Goal: Task Accomplishment & Management: Manage account settings

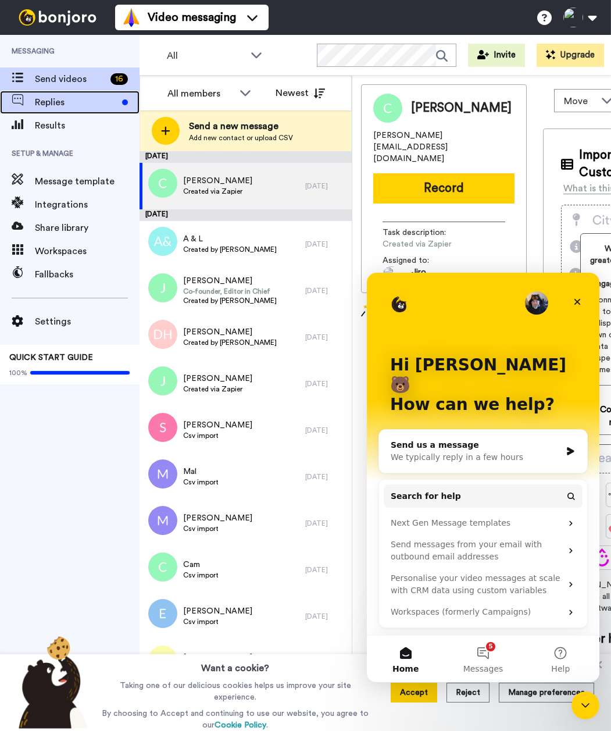
click at [55, 106] on span "Replies" at bounding box center [76, 102] width 83 height 14
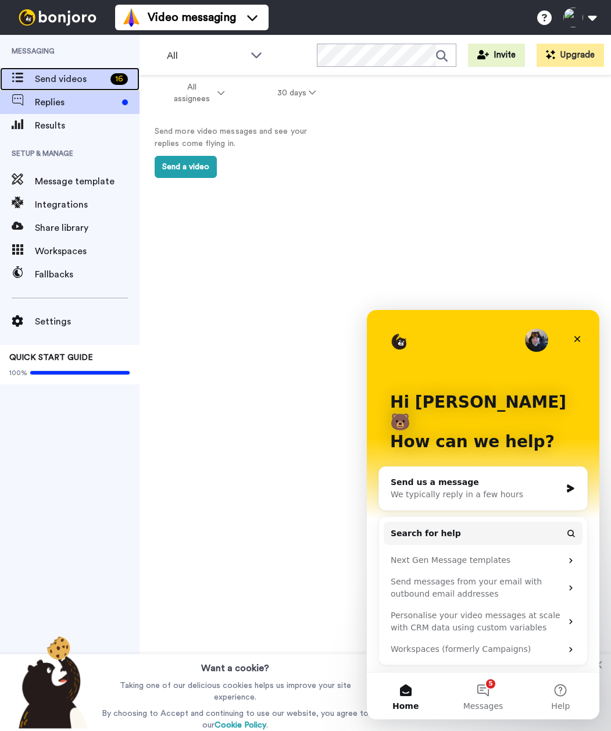
click at [66, 83] on span "Send videos" at bounding box center [70, 79] width 71 height 14
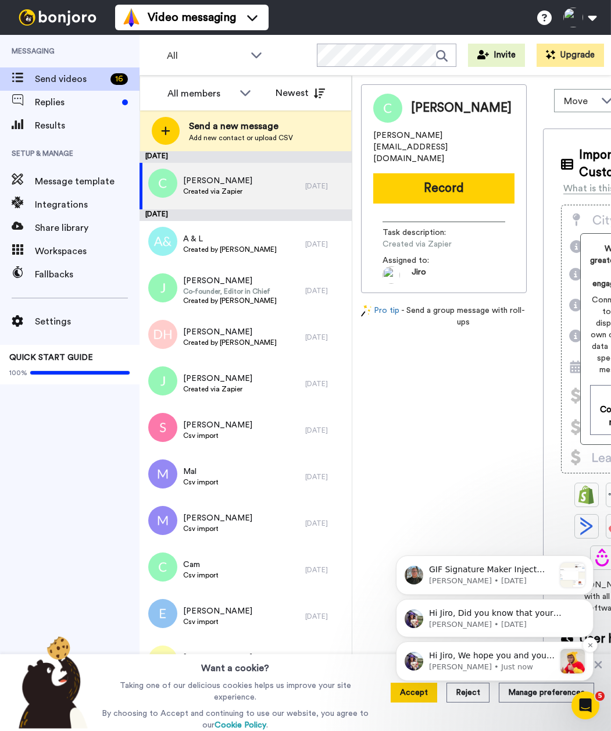
click at [499, 652] on p "Hi Jiro, We hope you and your customers have been having a great time with Bonj…" at bounding box center [492, 656] width 126 height 12
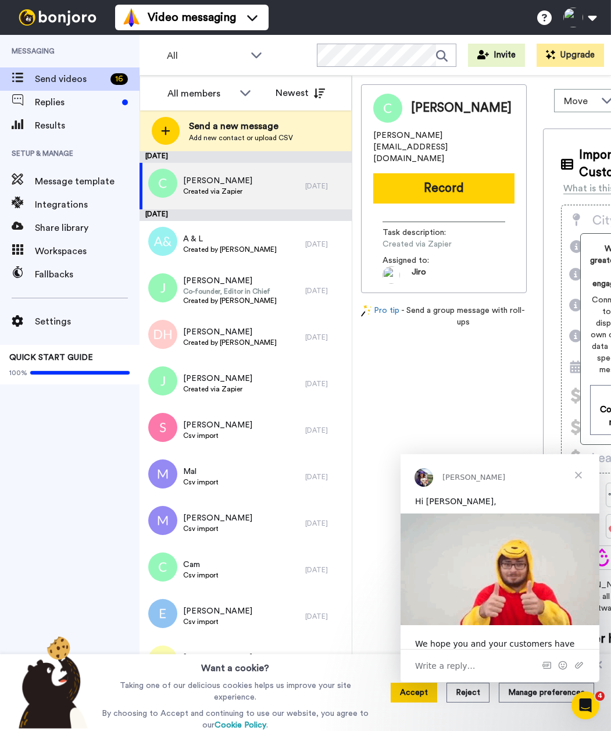
click at [581, 475] on span "Close" at bounding box center [578, 475] width 42 height 42
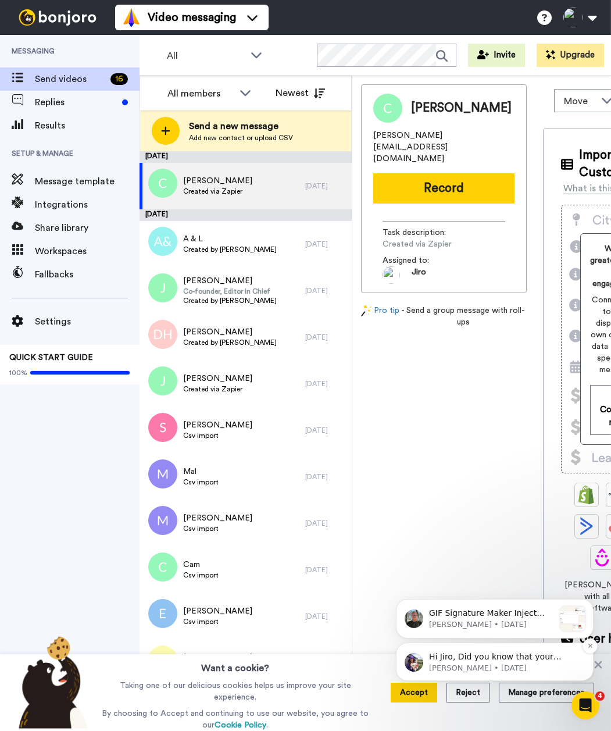
click at [508, 667] on p "Amy • 116w ago" at bounding box center [504, 668] width 150 height 10
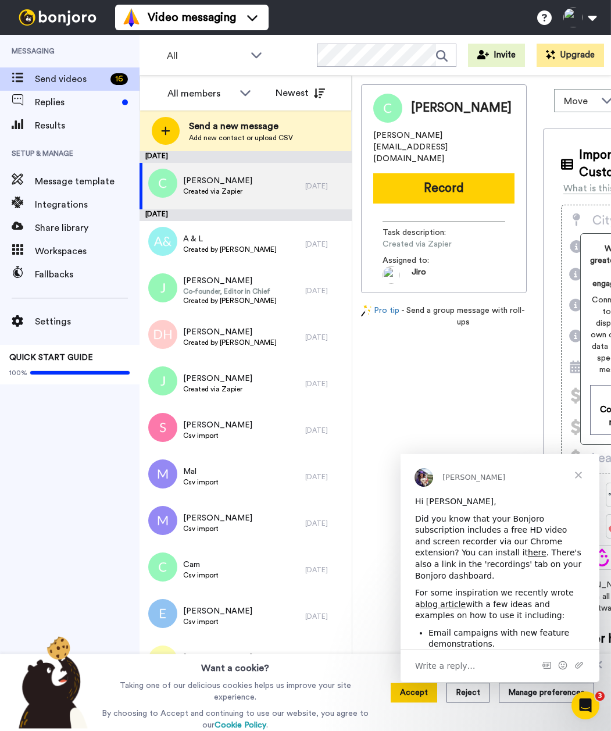
click at [588, 472] on span "Close" at bounding box center [578, 475] width 42 height 42
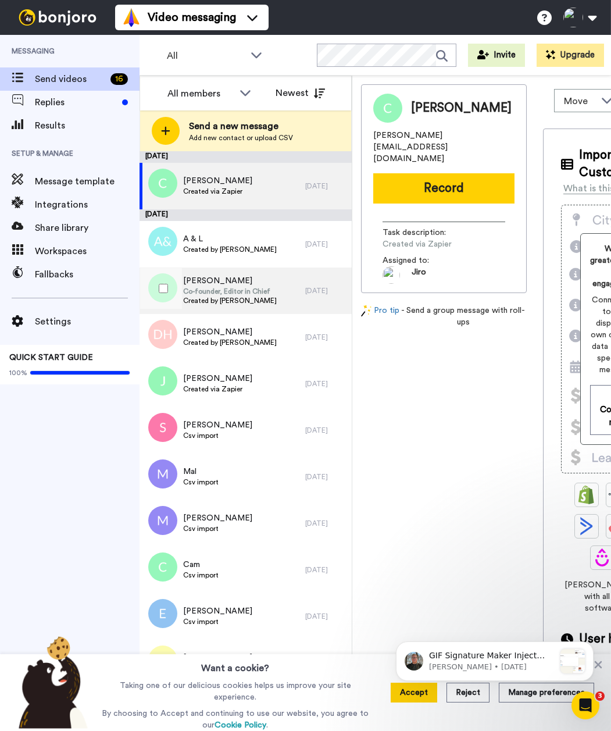
click at [261, 288] on span "Co-founder, Editor in Chief" at bounding box center [230, 291] width 94 height 9
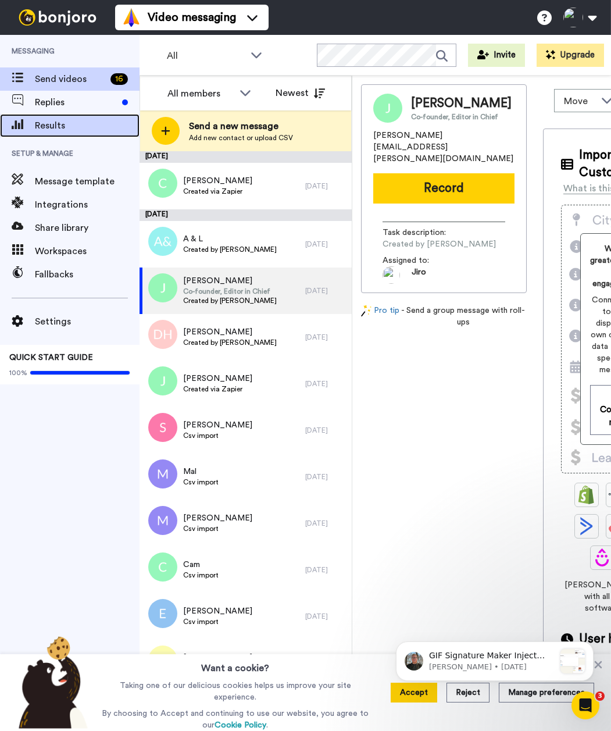
click at [63, 127] on span "Results" at bounding box center [87, 126] width 105 height 14
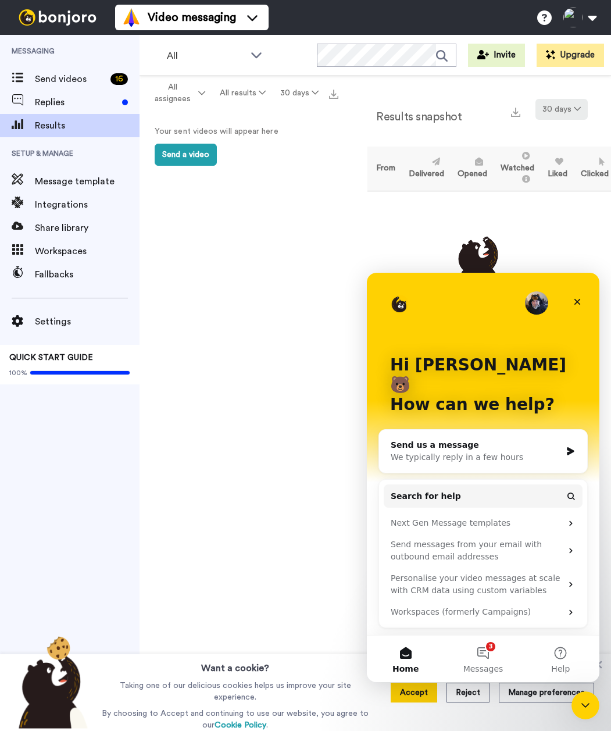
click at [571, 110] on button "30 days" at bounding box center [561, 109] width 52 height 21
click at [276, 238] on div "All assignees All results 30 days Your sent videos will appear here Send a video" at bounding box center [241, 424] width 205 height 696
click at [48, 105] on span "Replies" at bounding box center [76, 102] width 83 height 14
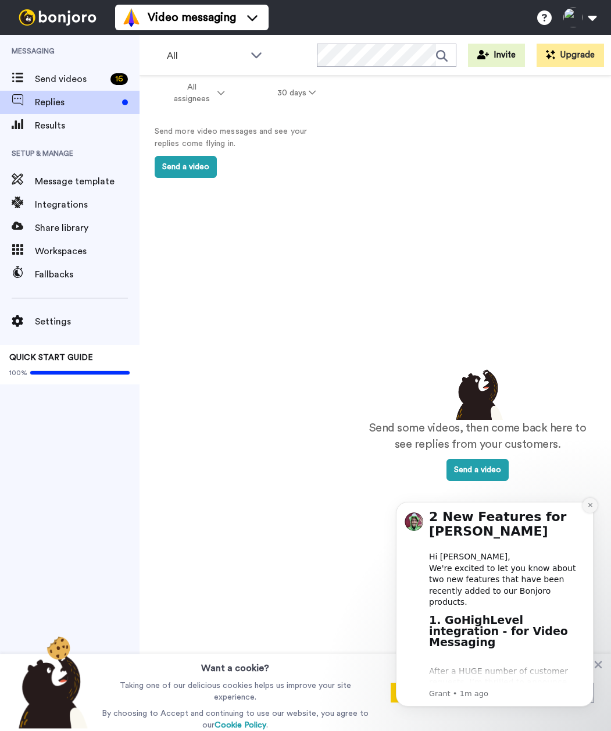
click at [591, 500] on button "Dismiss notification" at bounding box center [589, 505] width 15 height 15
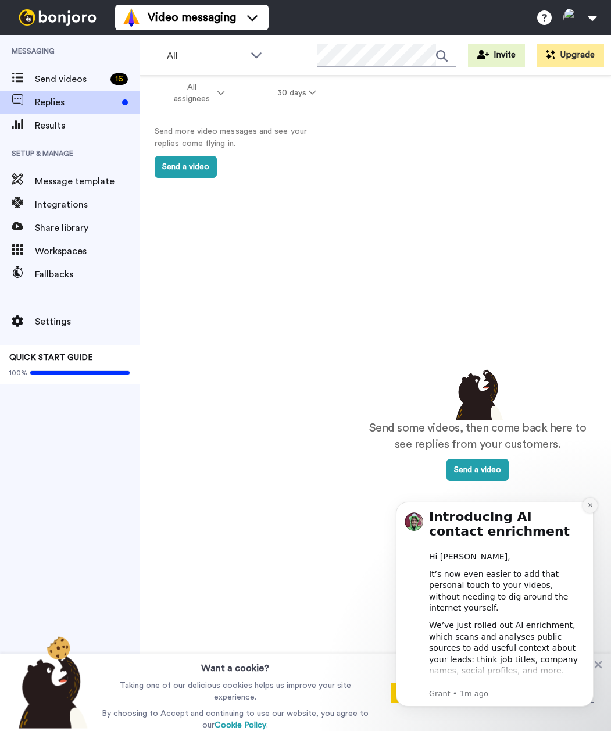
click at [588, 506] on icon "Dismiss notification" at bounding box center [590, 505] width 6 height 6
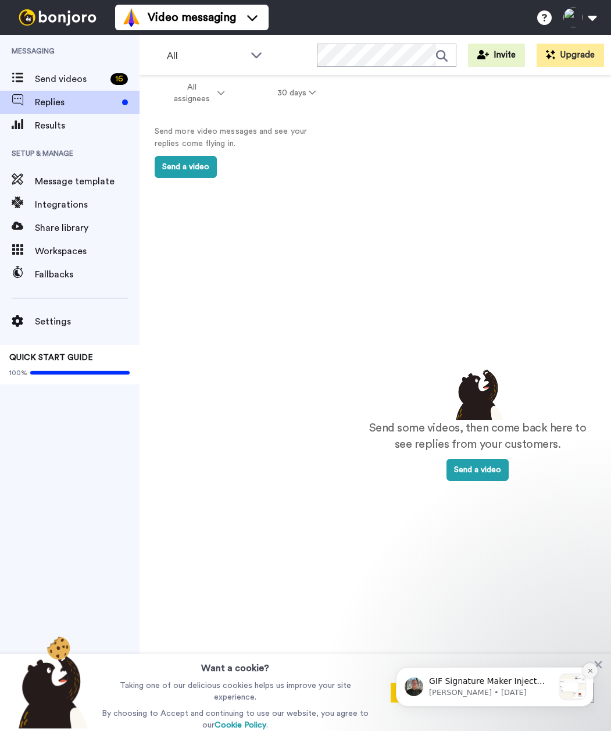
click at [593, 669] on icon "Dismiss notification" at bounding box center [590, 670] width 6 height 6
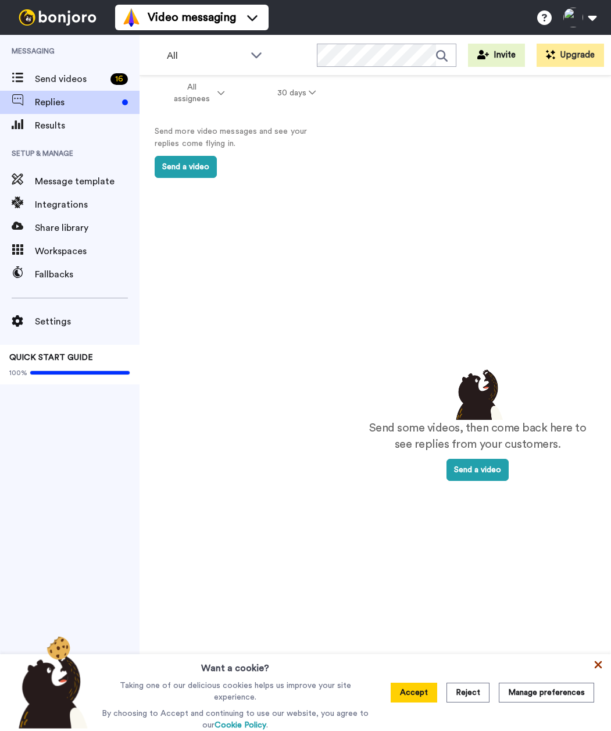
click at [600, 665] on icon at bounding box center [598, 665] width 12 height 12
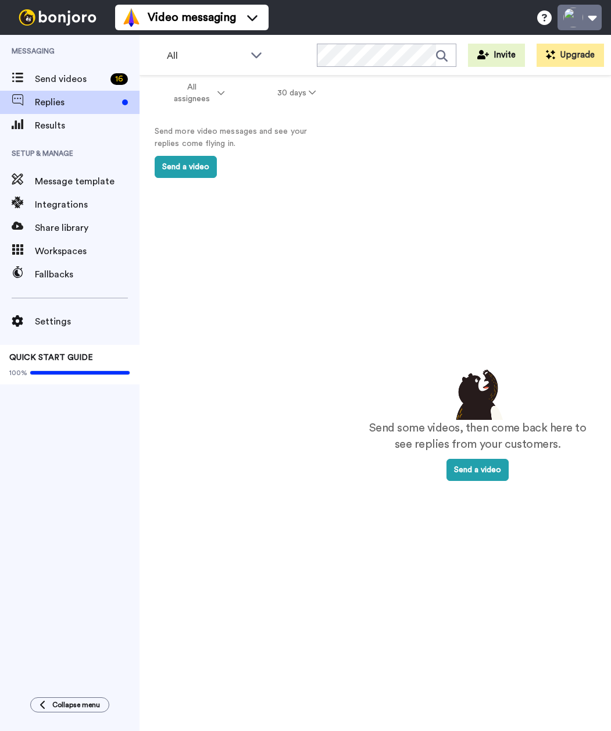
click at [589, 18] on button at bounding box center [579, 18] width 44 height 26
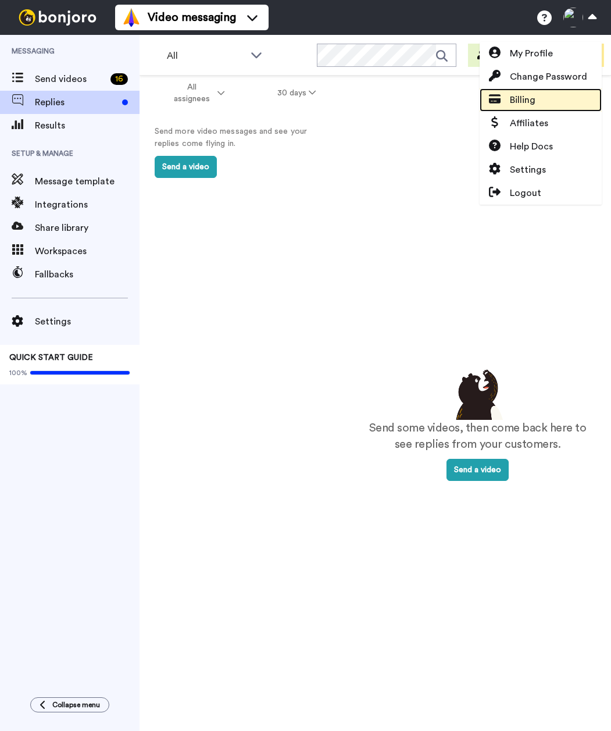
click at [535, 99] on span "Billing" at bounding box center [523, 100] width 26 height 14
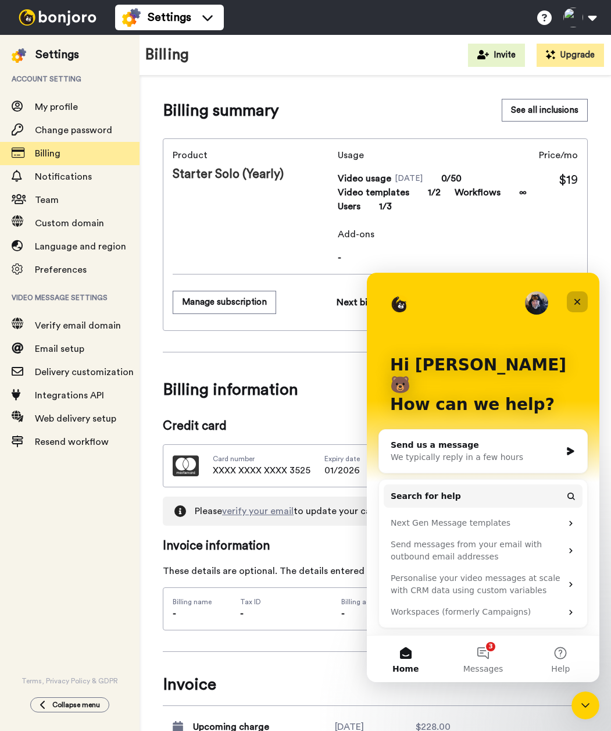
click at [581, 305] on icon "Close" at bounding box center [576, 301] width 9 height 9
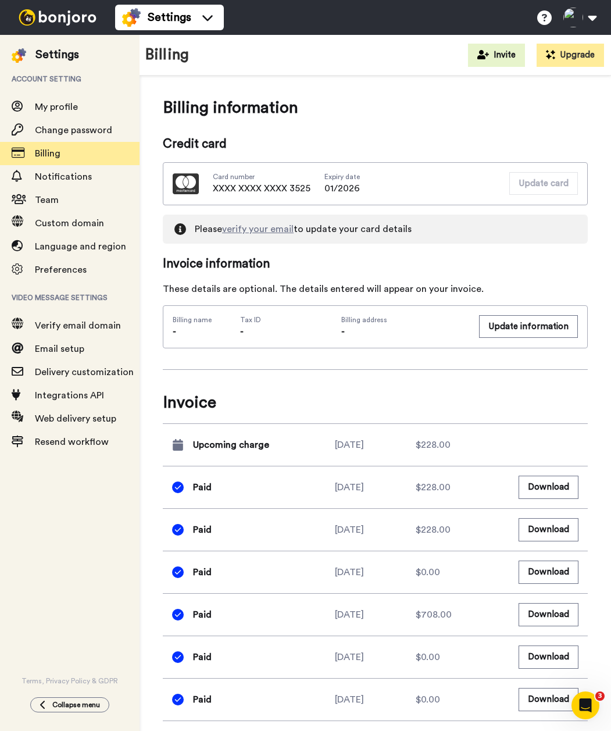
scroll to position [288, 0]
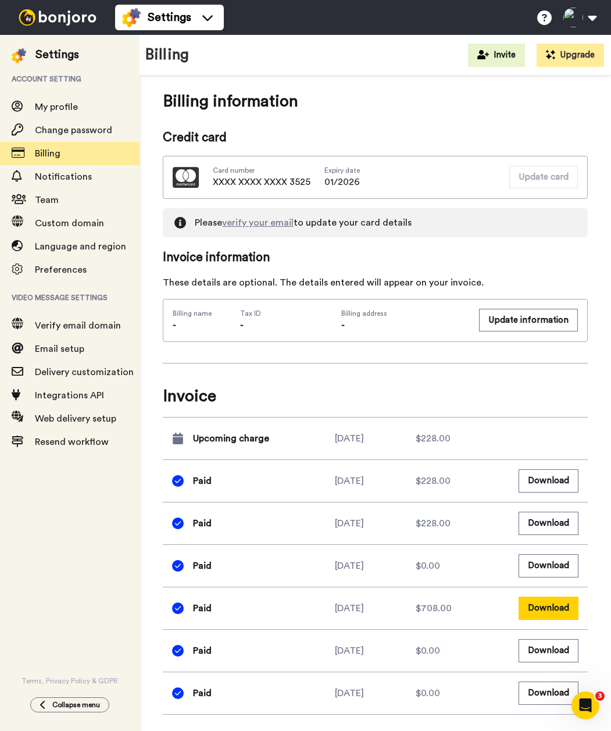
click at [544, 604] on button "Download" at bounding box center [548, 607] width 60 height 23
